Goal: Task Accomplishment & Management: Manage account settings

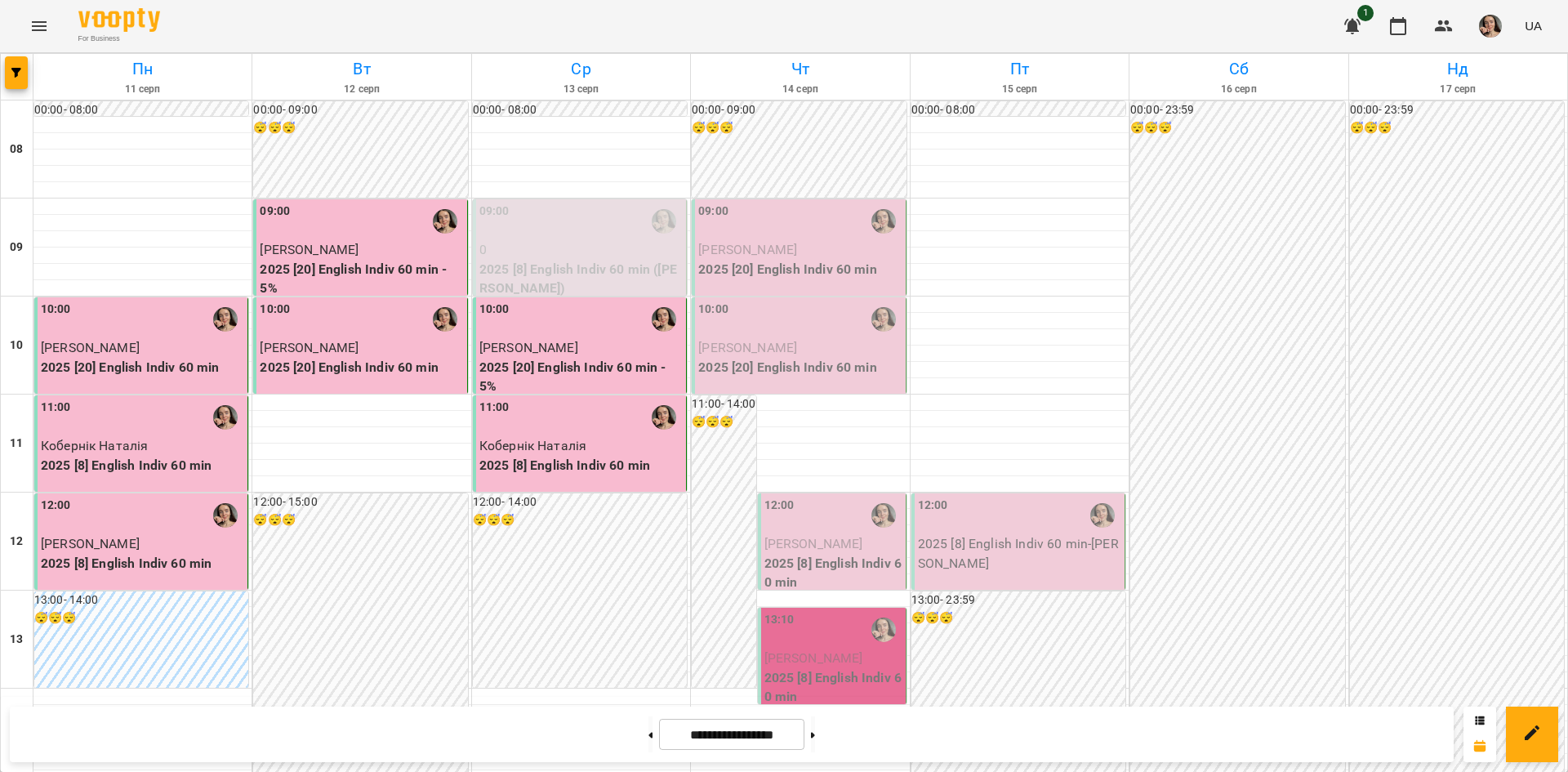
click at [835, 246] on p "[PERSON_NAME]" at bounding box center [800, 250] width 203 height 20
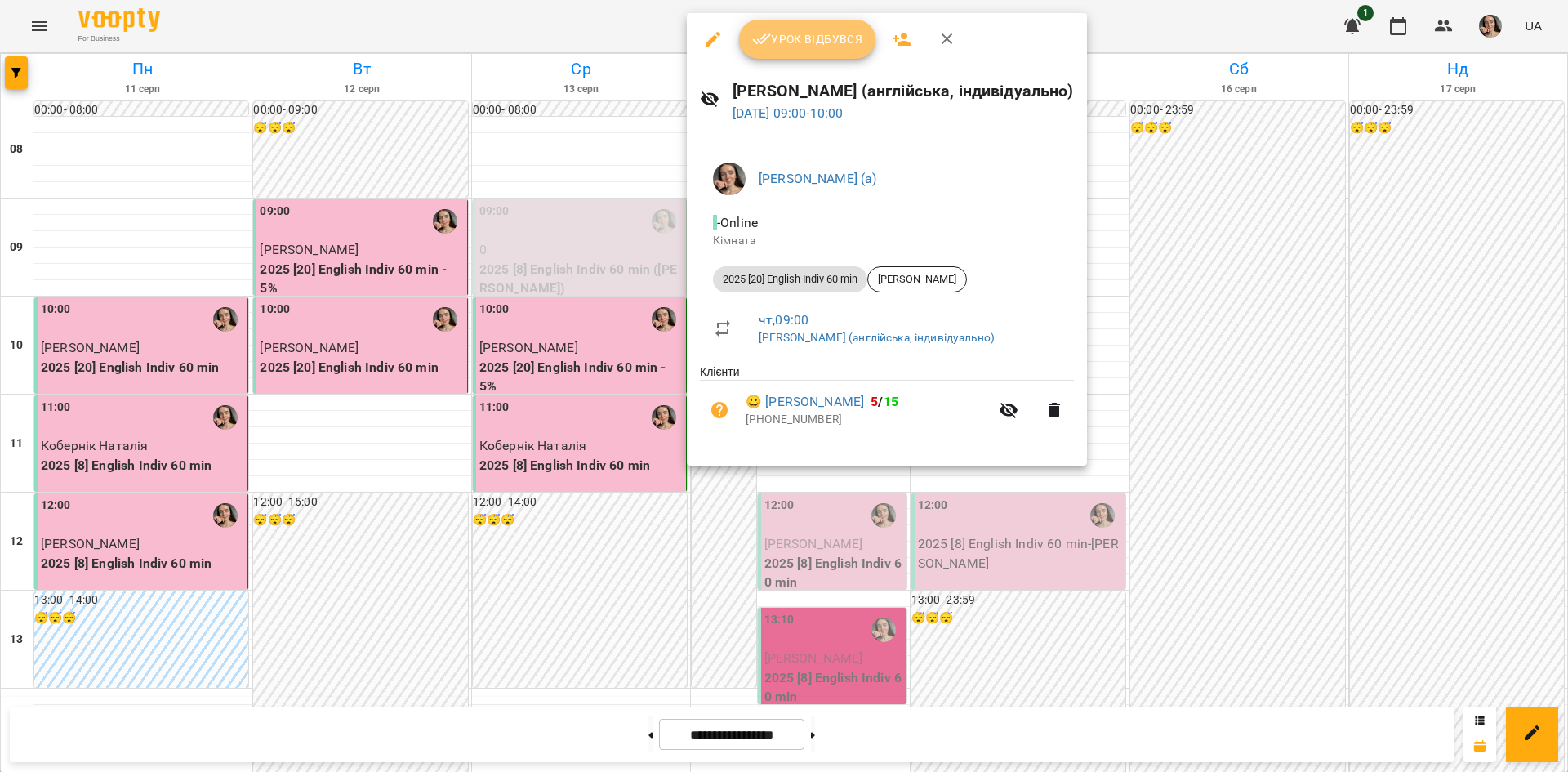
click at [791, 33] on span "Урок відбувся" at bounding box center [807, 39] width 111 height 20
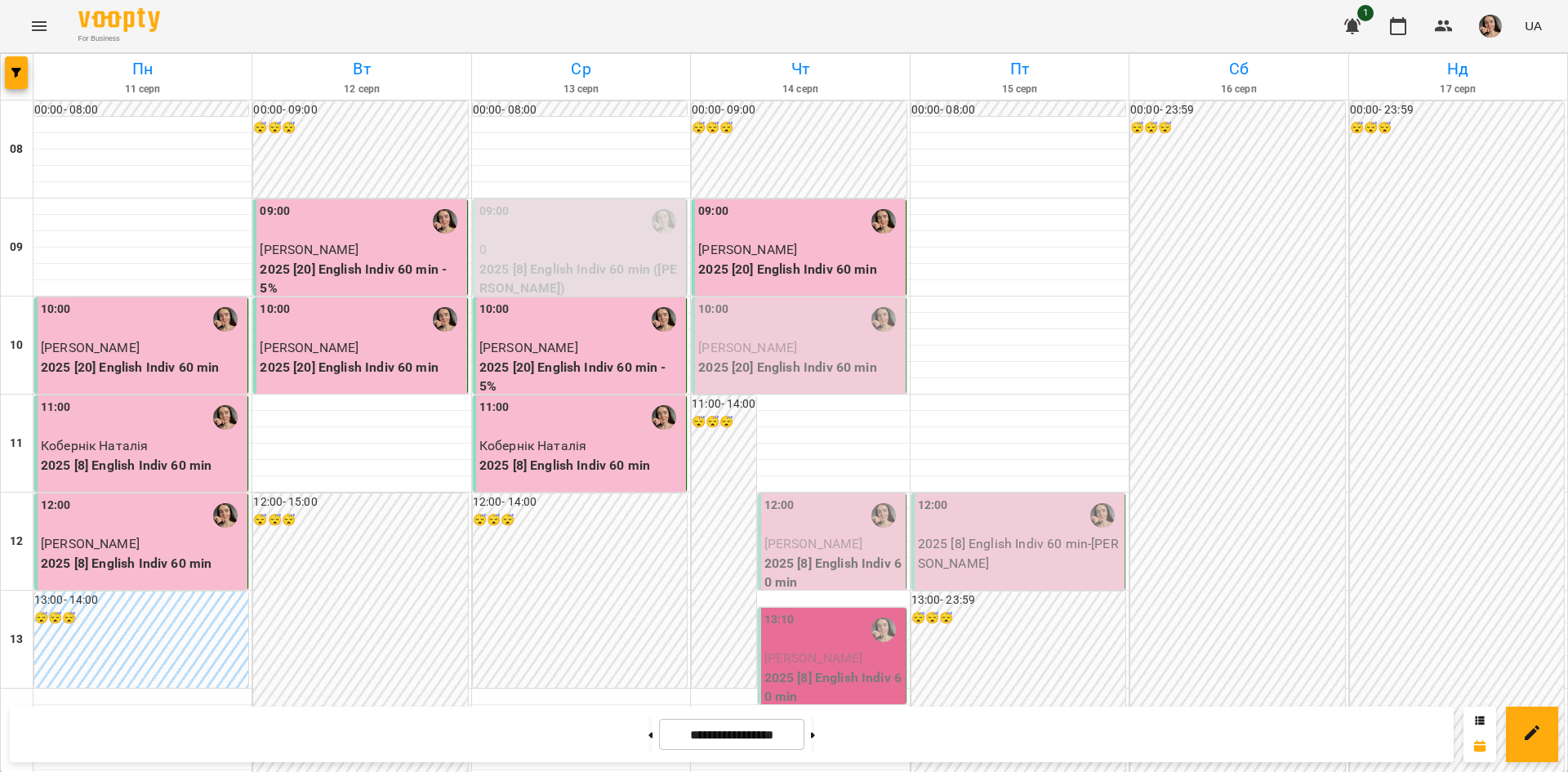
click at [772, 371] on p "2025 [20] English Indiv 60 min" at bounding box center [800, 367] width 203 height 20
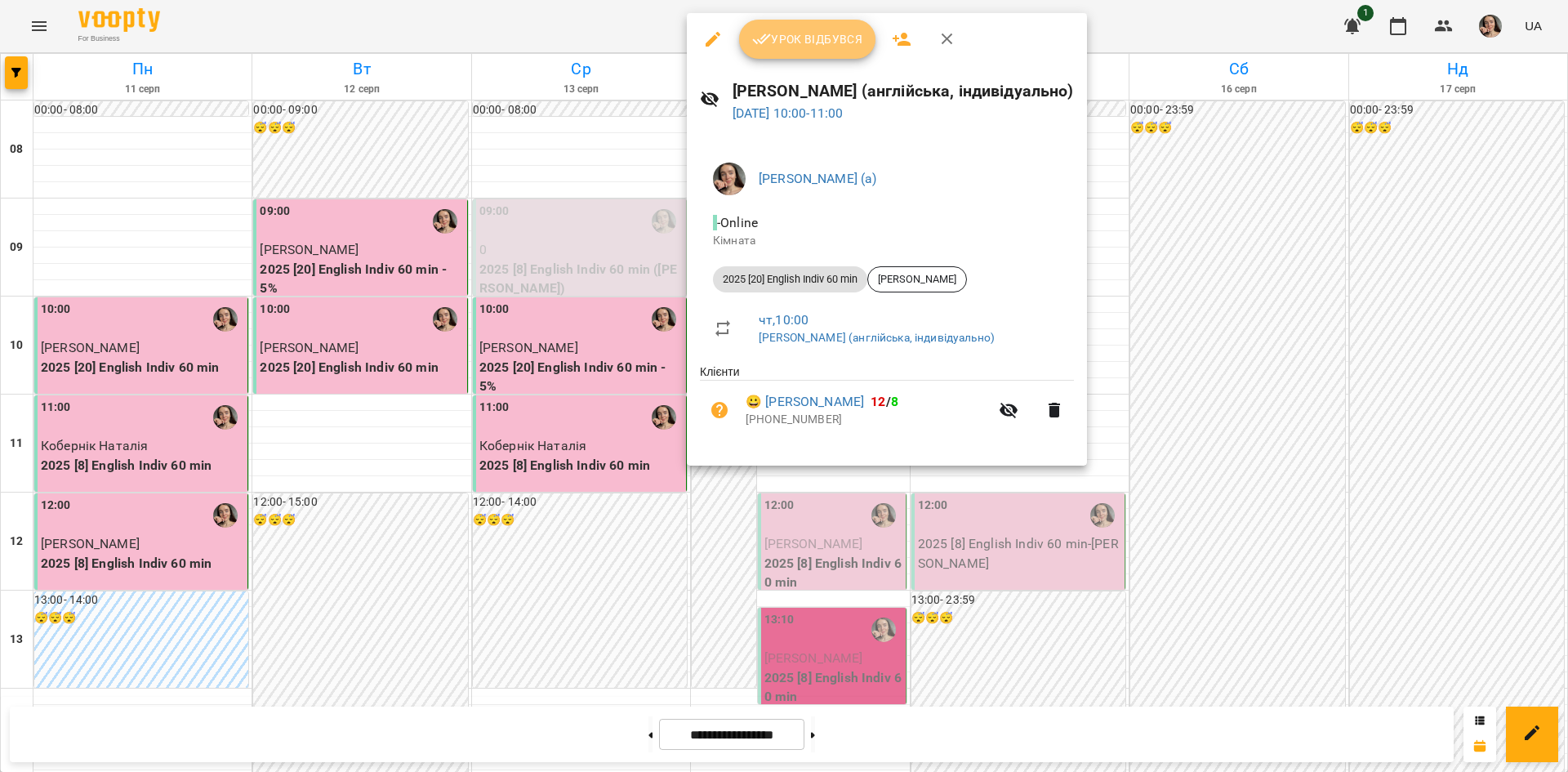
click at [787, 37] on span "Урок відбувся" at bounding box center [807, 39] width 111 height 20
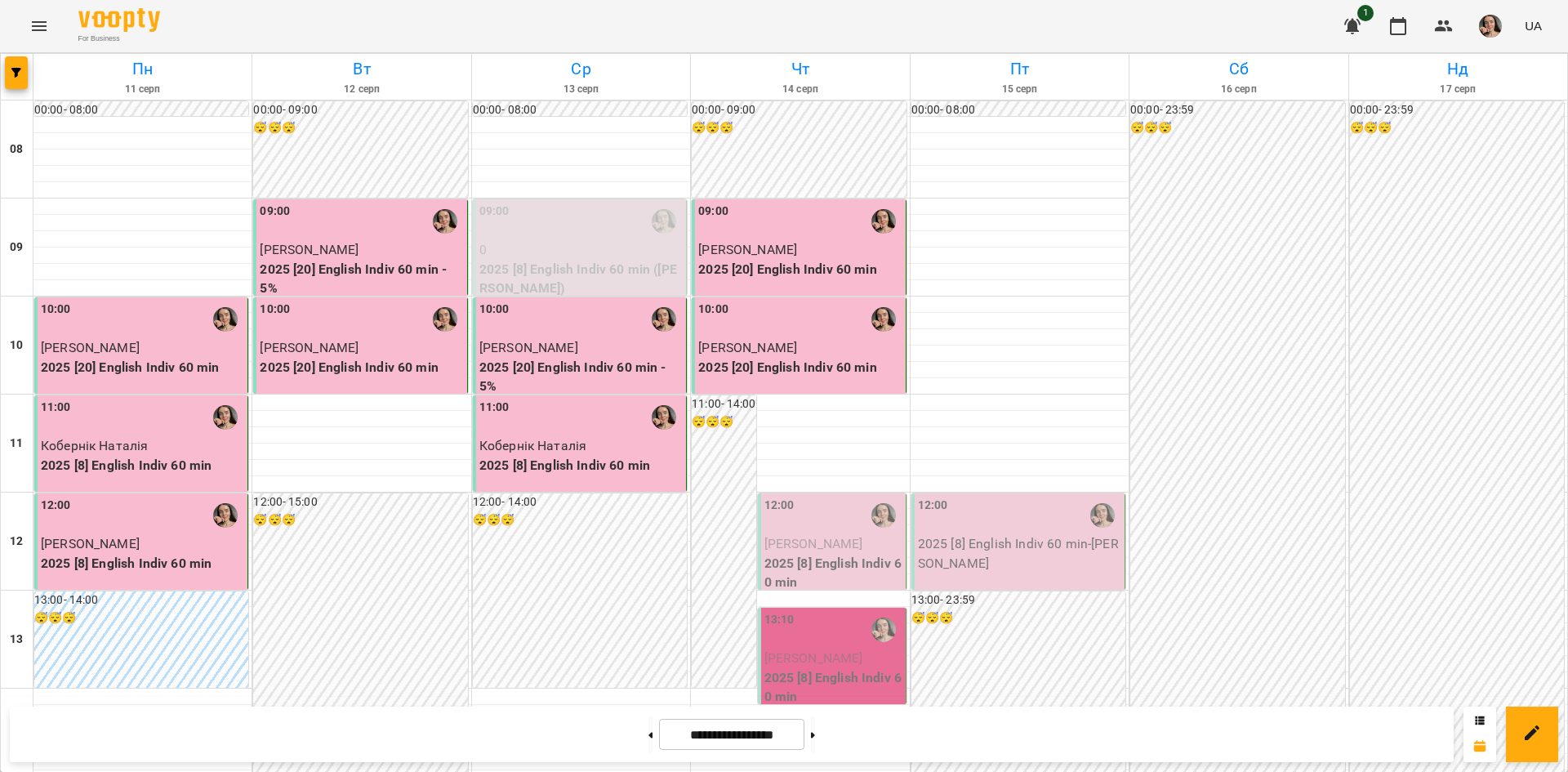
scroll to position [531, 0]
click at [815, 738] on button at bounding box center [813, 734] width 4 height 36
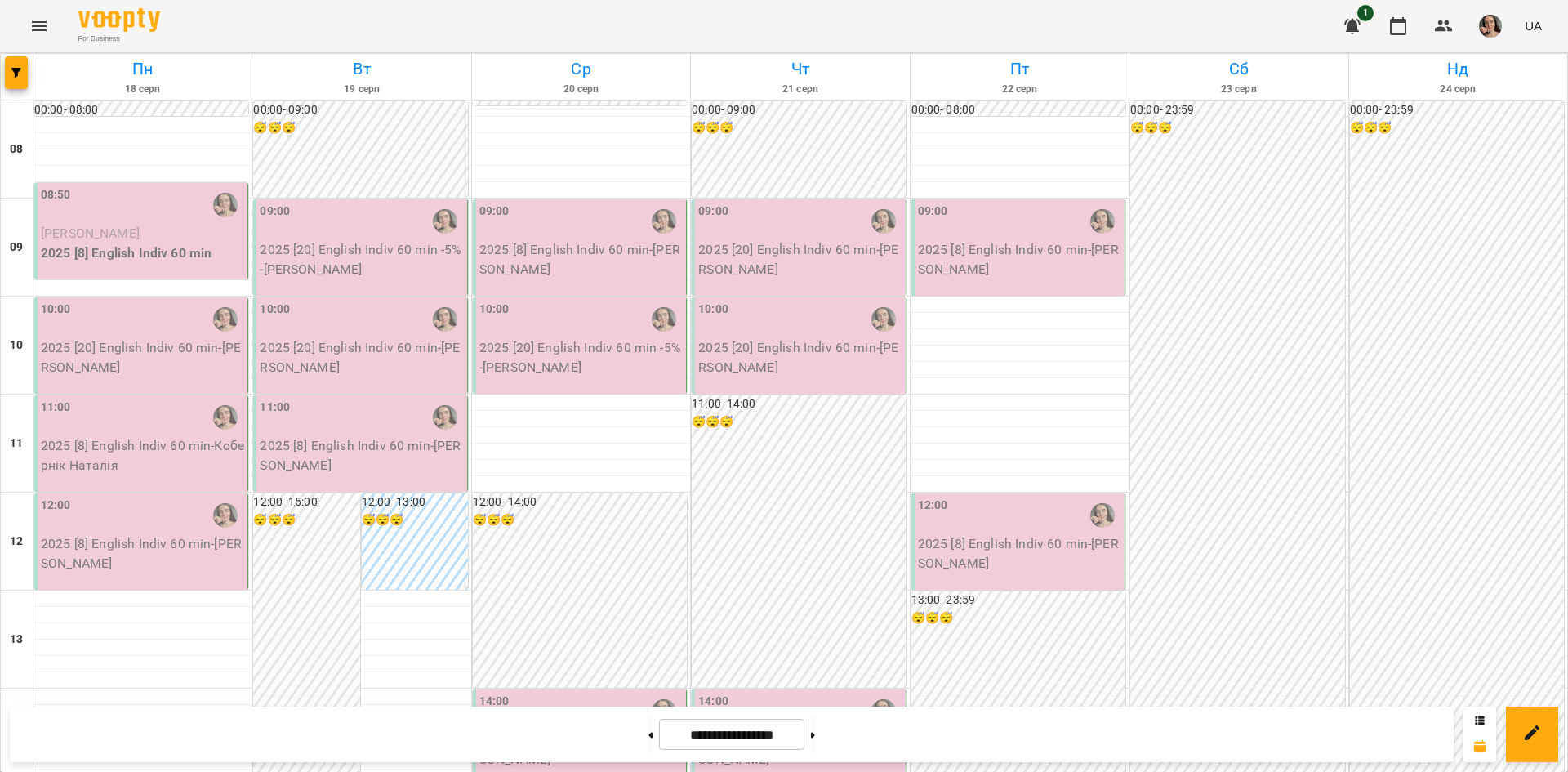
scroll to position [23, 0]
click at [815, 731] on button at bounding box center [813, 734] width 4 height 36
type input "**********"
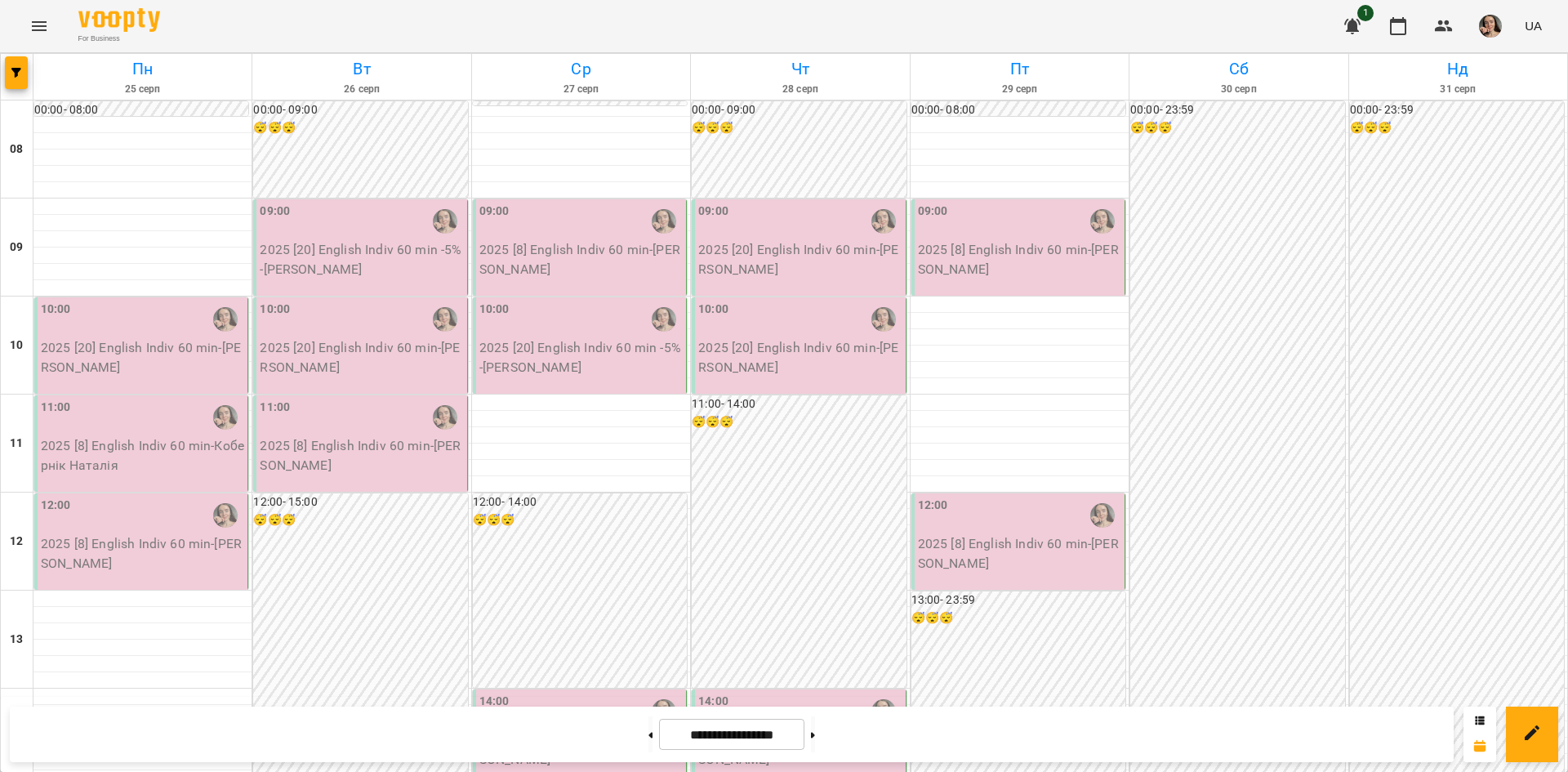
scroll to position [873, 0]
